Goal: Information Seeking & Learning: Learn about a topic

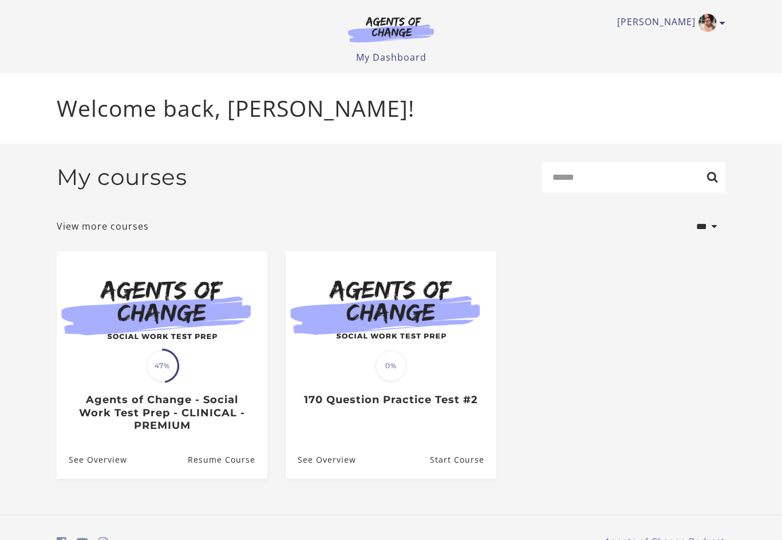
click at [326, 365] on img at bounding box center [391, 307] width 211 height 113
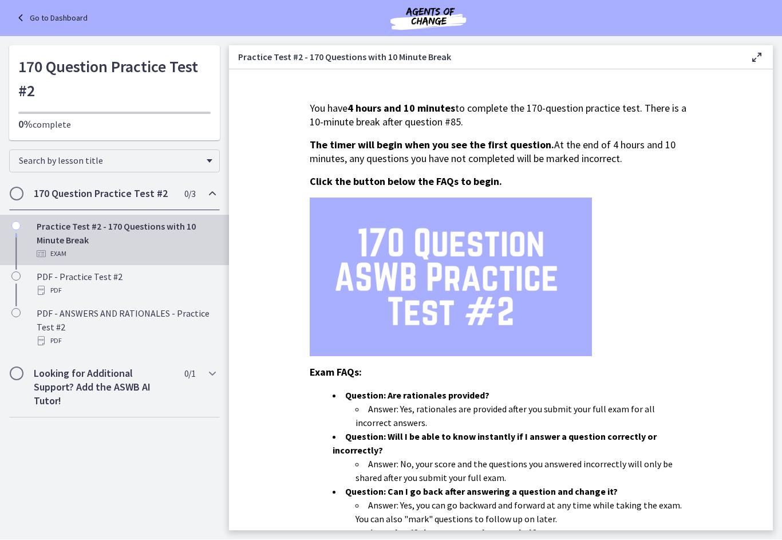
click at [22, 20] on icon at bounding box center [22, 18] width 16 height 14
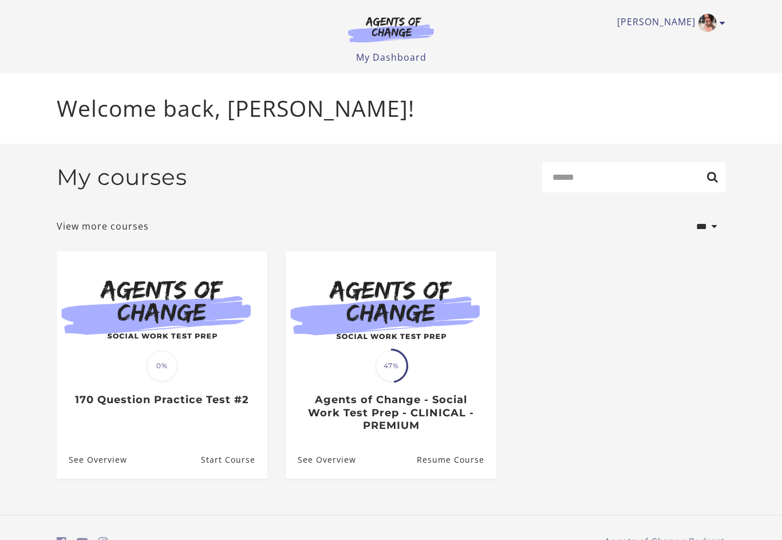
click at [361, 413] on h3 "Agents of Change - Social Work Test Prep - CLINICAL - PREMIUM" at bounding box center [391, 412] width 186 height 39
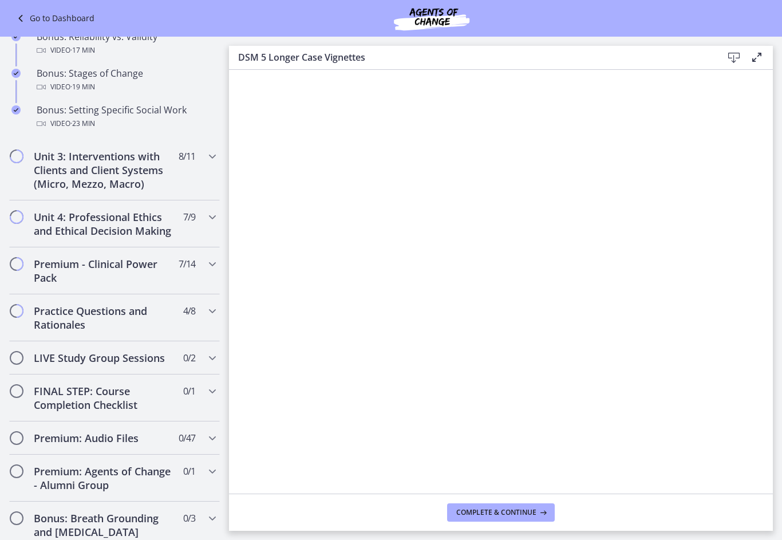
scroll to position [1022, 0]
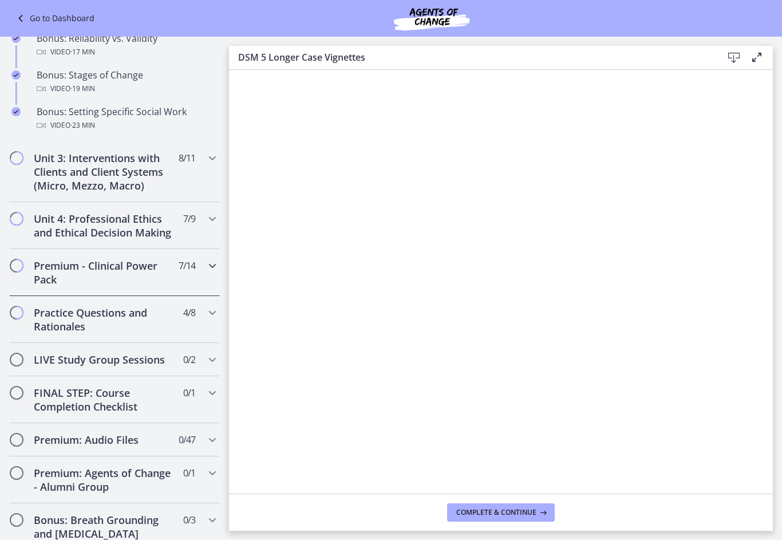
click at [45, 272] on h2 "Premium - Clinical Power Pack" at bounding box center [104, 272] width 140 height 27
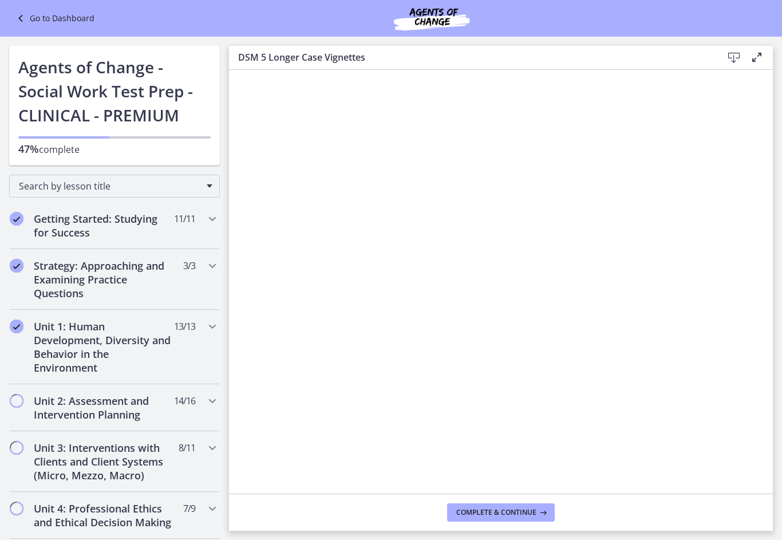
scroll to position [0, 0]
click at [29, 21] on icon at bounding box center [22, 18] width 16 height 14
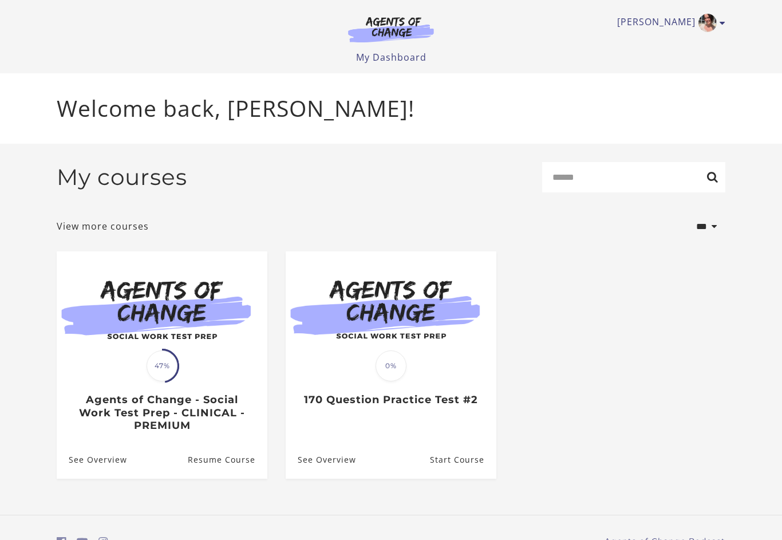
click at [343, 350] on img at bounding box center [391, 307] width 211 height 113
